Goal: Task Accomplishment & Management: Use online tool/utility

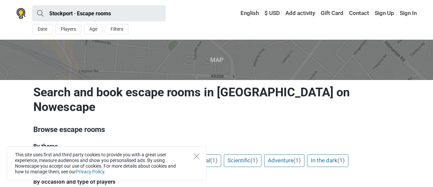
click at [196, 161] on div "This site uses first and third party cookies to provide you with a great user e…" at bounding box center [107, 163] width 200 height 34
click at [197, 157] on icon "Close" at bounding box center [197, 156] width 6 height 6
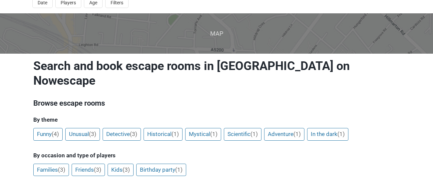
scroll to position [40, 0]
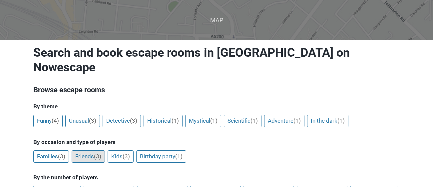
click at [91, 150] on link "Friends (3)" at bounding box center [88, 156] width 33 height 13
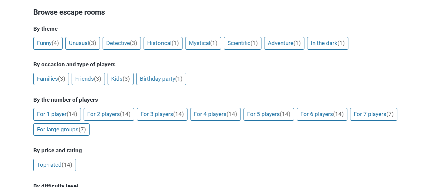
scroll to position [120, 0]
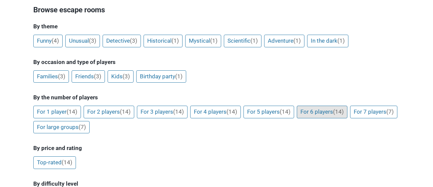
click at [318, 106] on link "For 6 players (14)" at bounding box center [322, 112] width 51 height 13
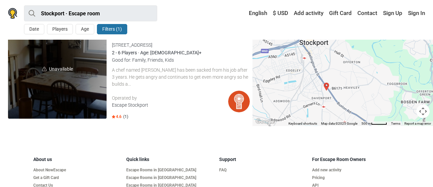
scroll to position [280, 0]
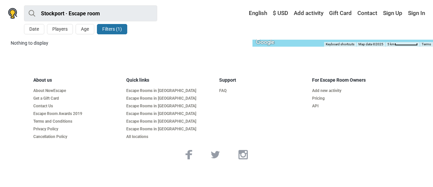
click at [105, 30] on button "Filters (1)" at bounding box center [112, 29] width 30 height 10
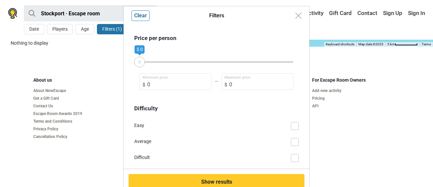
scroll to position [282, 0]
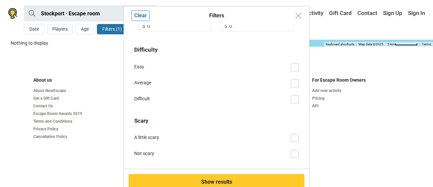
click at [295, 153] on span at bounding box center [295, 154] width 8 height 8
click at [299, 150] on input "Not scary" at bounding box center [299, 150] width 0 height 0
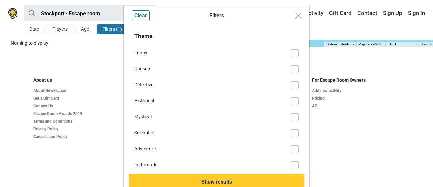
scroll to position [0, 0]
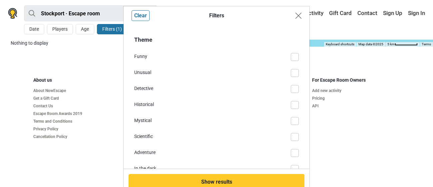
click at [301, 13] on img "Close modal" at bounding box center [299, 16] width 6 height 6
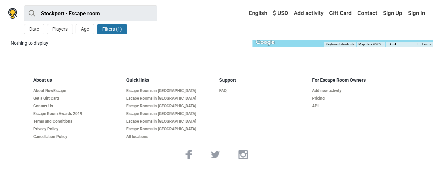
click at [120, 29] on button "Filters (1)" at bounding box center [112, 29] width 30 height 10
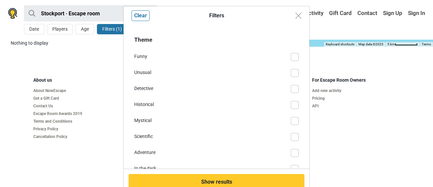
click at [310, 53] on div "Filters Clear Theme Funny Unusual Detective Historical Mystical Scientific Adve…" at bounding box center [216, 93] width 433 height 187
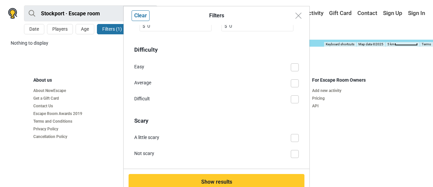
click at [297, 155] on span at bounding box center [295, 154] width 8 height 8
click at [299, 150] on input "Not scary" at bounding box center [299, 150] width 0 height 0
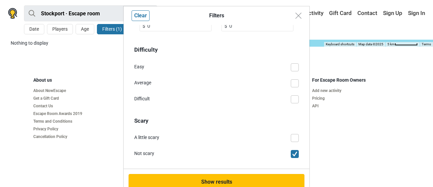
click at [278, 183] on button "Show results" at bounding box center [217, 182] width 176 height 16
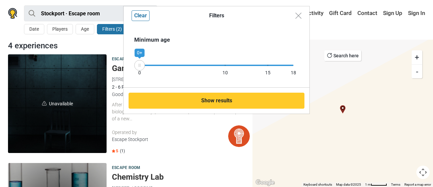
drag, startPoint x: 290, startPoint y: 67, endPoint x: 106, endPoint y: 78, distance: 184.3
click at [106, 78] on div "Filters Clear Minimum age 0 10 15 18 0+ Show results" at bounding box center [216, 93] width 433 height 187
drag, startPoint x: 289, startPoint y: 65, endPoint x: 161, endPoint y: 90, distance: 130.7
click at [161, 90] on div "Filters Clear Minimum age 0 10 15 18 0+ Show results" at bounding box center [216, 60] width 187 height 108
click at [297, 16] on img "Close modal" at bounding box center [299, 16] width 6 height 6
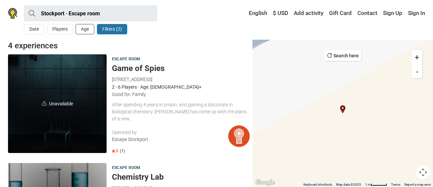
click at [82, 29] on button "Age" at bounding box center [85, 29] width 19 height 10
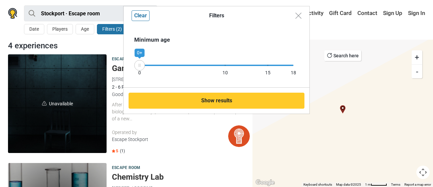
drag, startPoint x: 294, startPoint y: 65, endPoint x: 110, endPoint y: 62, distance: 184.3
click at [110, 62] on div "Filters Clear Minimum age 0 10 15 18 0+ Show results" at bounding box center [216, 93] width 433 height 187
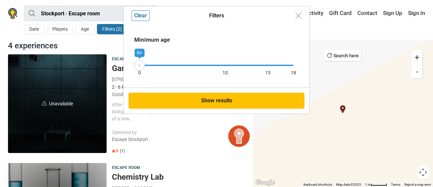
click at [179, 102] on button "Show results" at bounding box center [217, 101] width 176 height 16
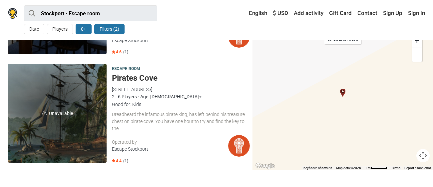
scroll to position [319, 0]
